Goal: Find specific page/section: Find specific page/section

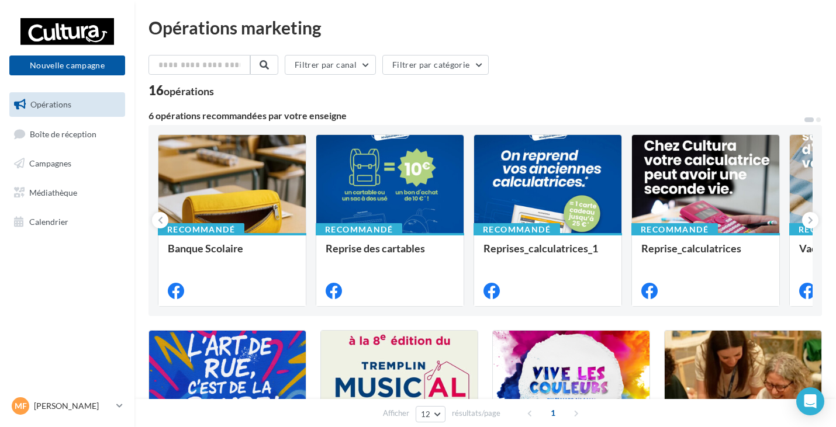
scroll to position [58, 0]
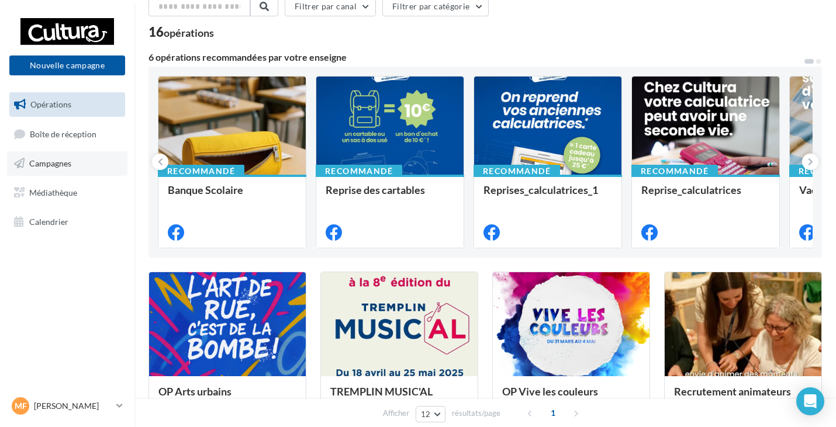
click at [73, 165] on link "Campagnes" at bounding box center [67, 163] width 120 height 25
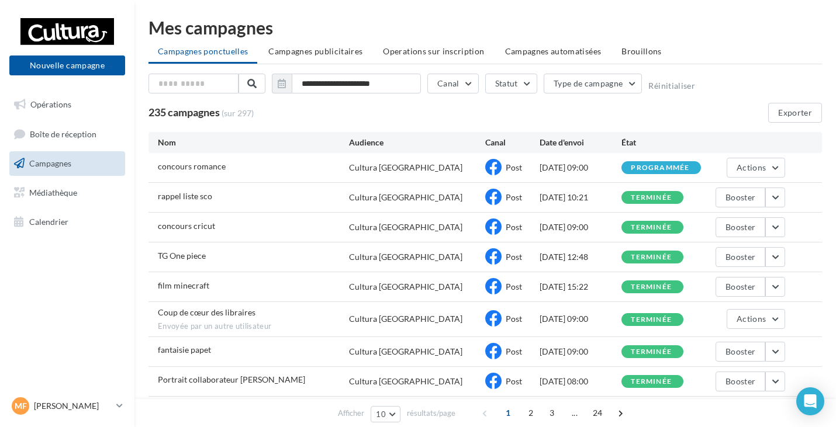
click at [638, 48] on span "Brouillons" at bounding box center [641, 51] width 40 height 10
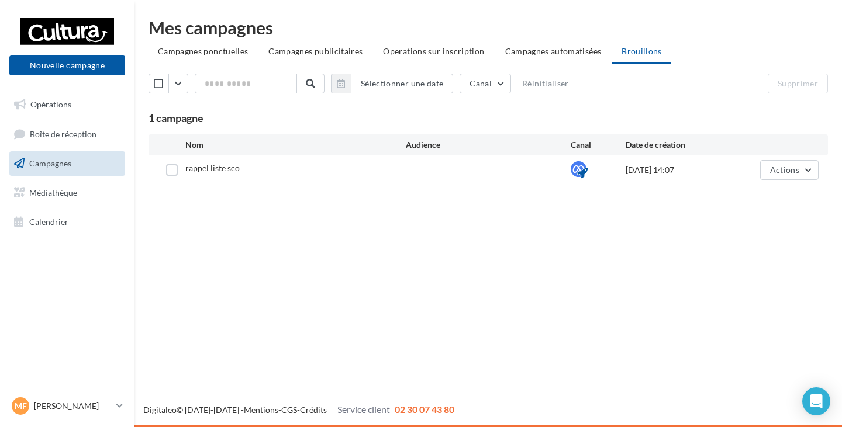
click at [77, 161] on link "Campagnes" at bounding box center [67, 163] width 120 height 25
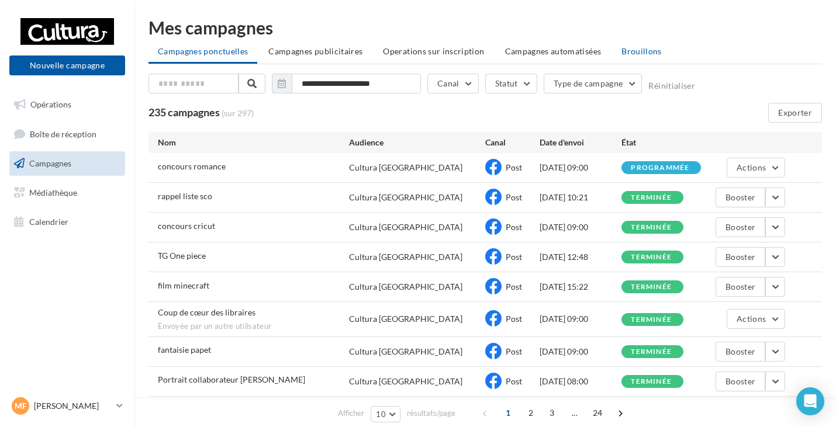
click at [634, 55] on span "Brouillons" at bounding box center [641, 51] width 40 height 10
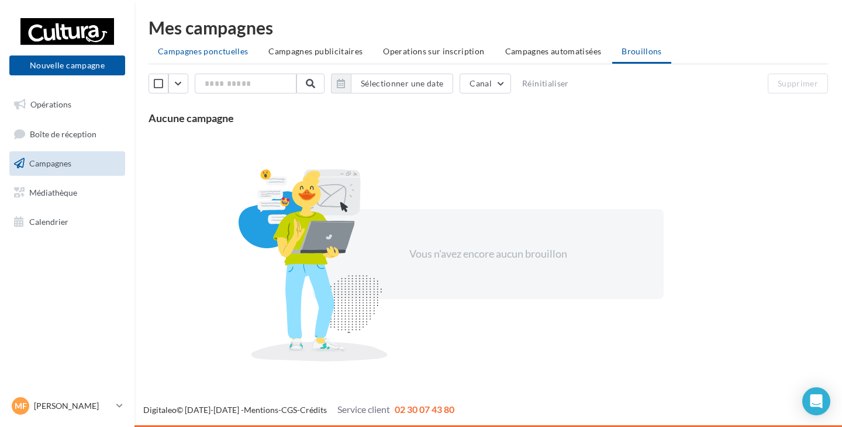
click at [186, 50] on span "Campagnes ponctuelles" at bounding box center [203, 51] width 90 height 10
